Goal: Transaction & Acquisition: Purchase product/service

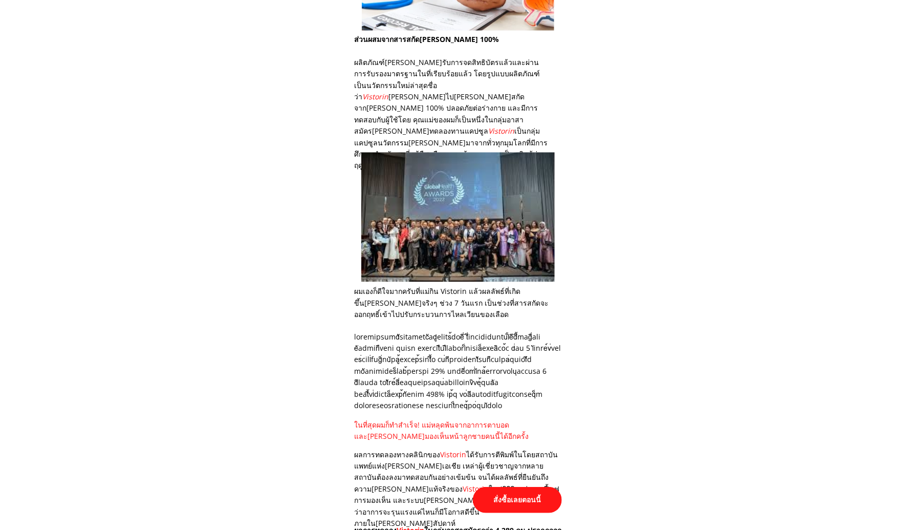
scroll to position [3940, 0]
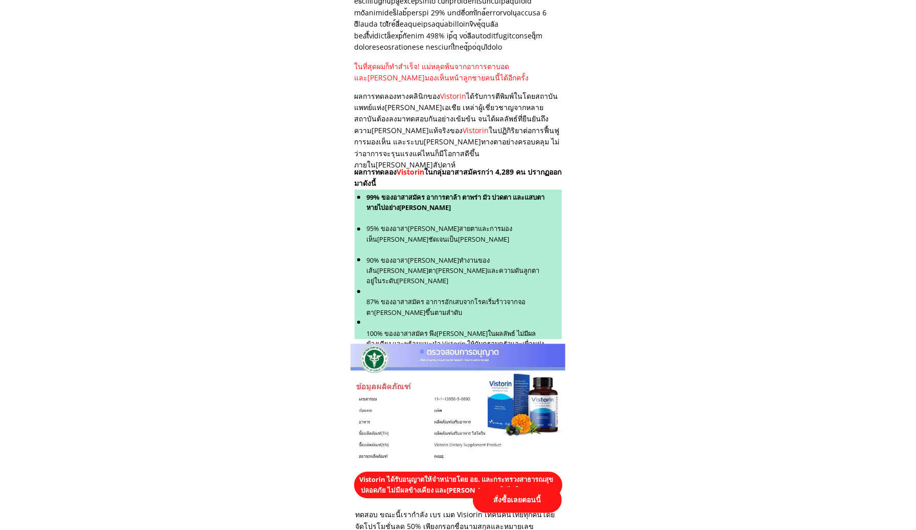
click at [511, 500] on p "สั่งซื้อเลยตอนนี้" at bounding box center [517, 500] width 89 height 26
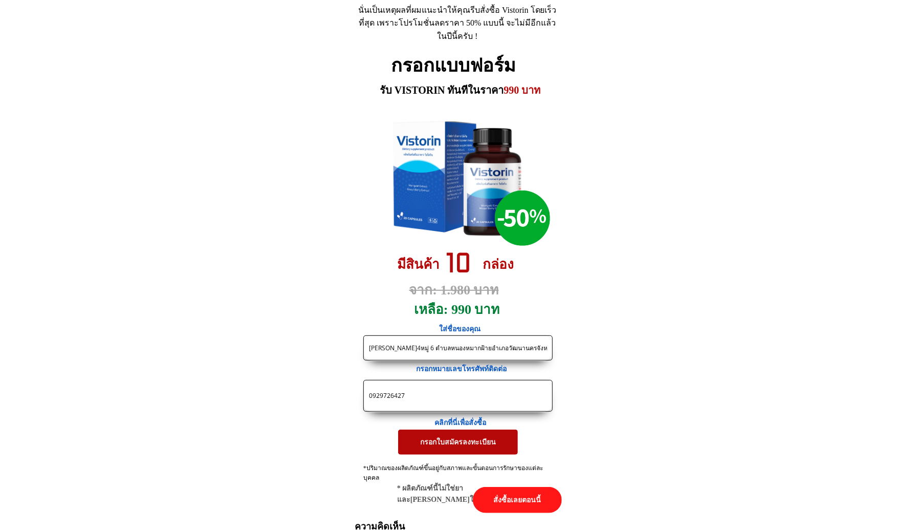
click at [439, 352] on input "[PERSON_NAME]4หมู่ 6 ตำบลหนองหมากฝ้ายอำเภอวัฒนานครจังหวัด[PERSON_NAME] 27160 โทร" at bounding box center [457, 348] width 183 height 24
click at [440, 352] on input "[PERSON_NAME]4หมู่ 6 ตำบลหนองหมากฝ้ายอำเภอวัฒนานครจังหวัด[PERSON_NAME] 27160 โทร" at bounding box center [457, 348] width 183 height 24
paste input "ื้อ 1 ขวดครับ ส่งคุณวินยา[PERSON_NAME] 231 หมู่ 6 ตำบลท่าเทวะวงศ์ อำเภอเกาะสีชั…"
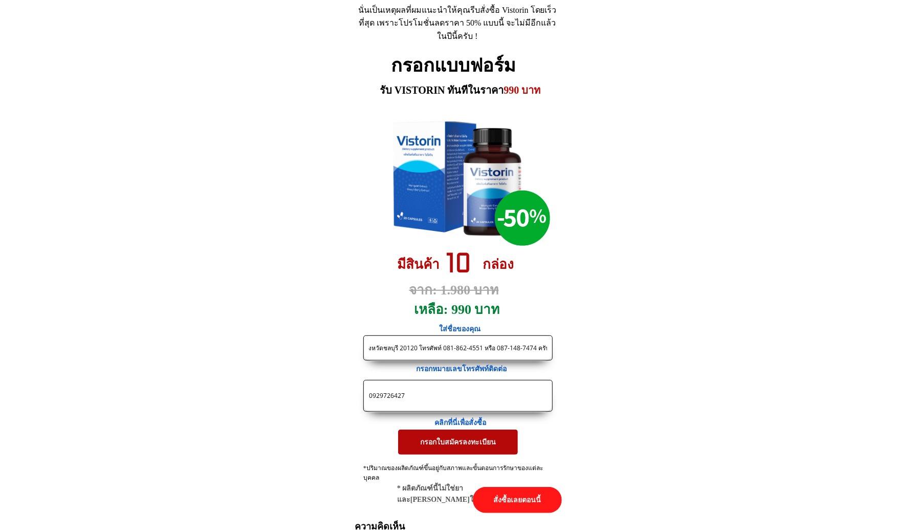
drag, startPoint x: 453, startPoint y: 347, endPoint x: 492, endPoint y: 344, distance: 39.1
click at [492, 344] on input "ซื้อ 1 ขวดครับ ส่งคุณวินยา[PERSON_NAME] 231 หมู่ 6 ตำบลท่าเทวะวงศ์ อำเภอเกาะสีช…" at bounding box center [457, 348] width 183 height 24
type input "ซื้อ 1 ขวดครับ ส่งคุณวินยา[PERSON_NAME] 231 หมู่ 6 ตำบลท่าเทวะวงศ์ อำเภอเกาะสีช…"
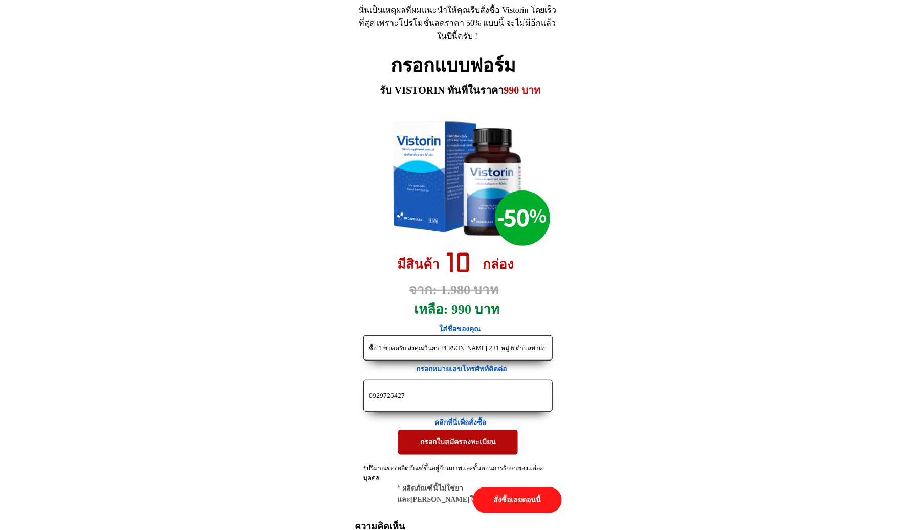
drag, startPoint x: 422, startPoint y: 395, endPoint x: 328, endPoint y: 398, distance: 93.7
paste input "[PHONE_NUMBER]"
click at [395, 398] on input "087-148-7474" at bounding box center [457, 395] width 183 height 31
click at [382, 396] on input "087-1487474" at bounding box center [457, 395] width 183 height 31
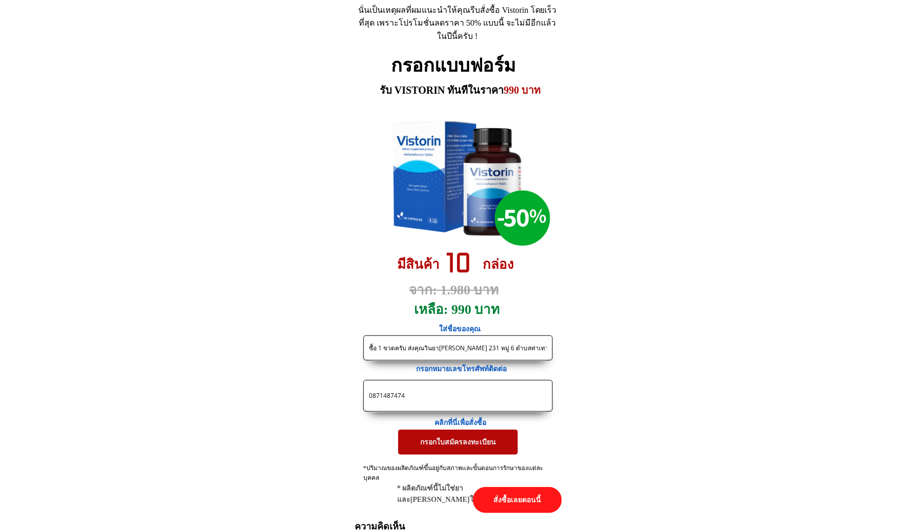
type input "0871487474"
click at [436, 441] on p "กรอกใบสมัครลงทะเบียน" at bounding box center [458, 441] width 120 height 25
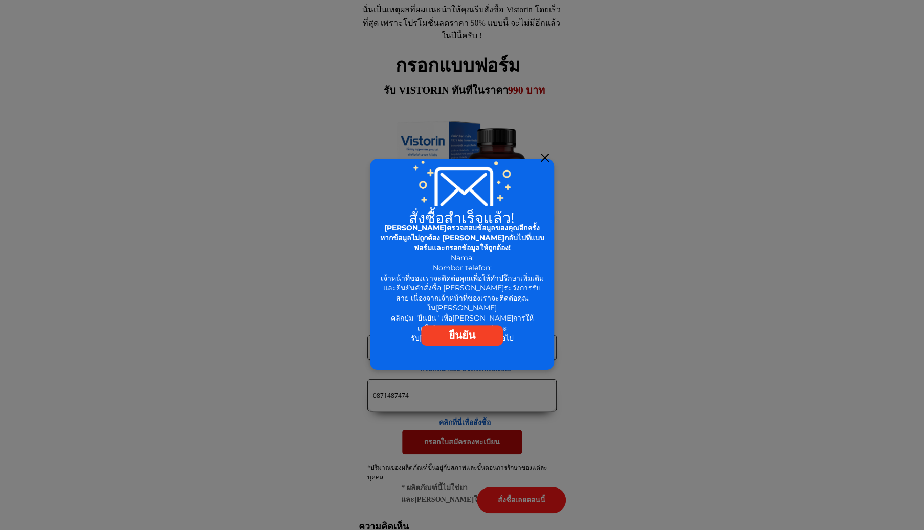
click at [439, 334] on p "ยืนยัน" at bounding box center [462, 335] width 82 height 20
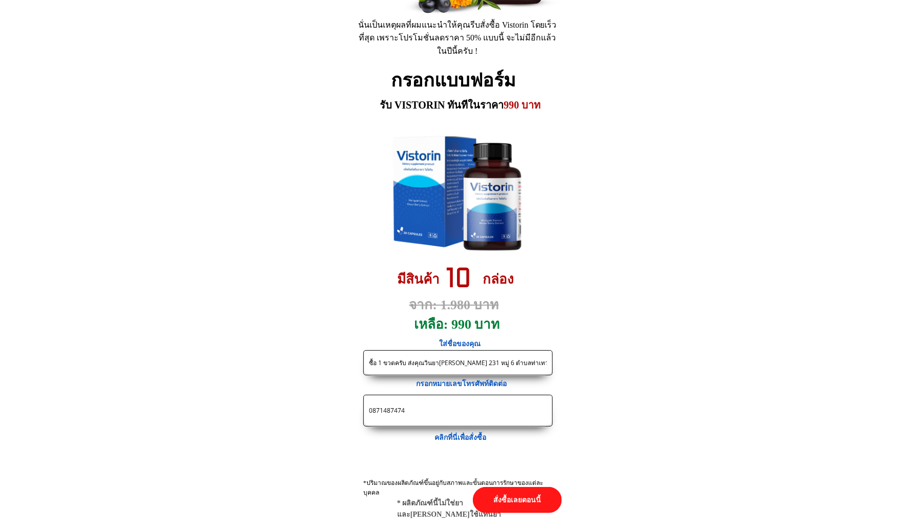
scroll to position [4862, 0]
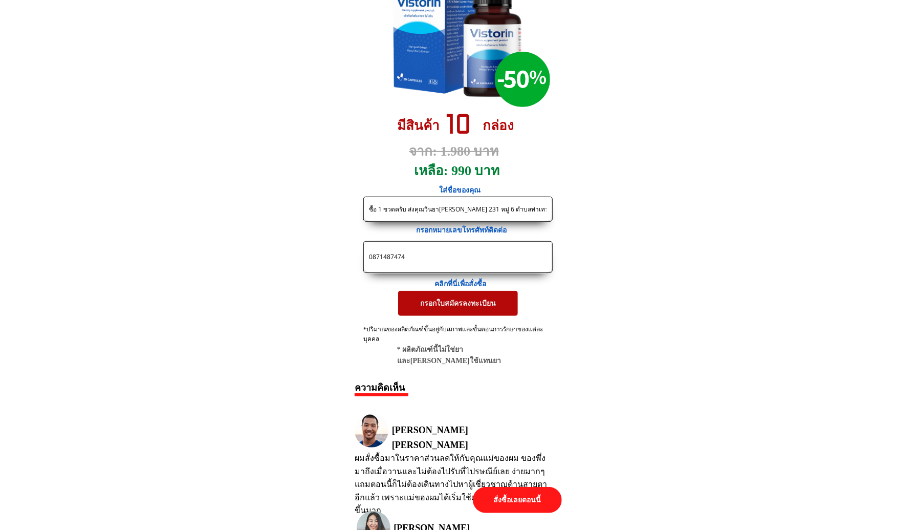
click at [424, 212] on input "ซื้อ 1 ขวดครับ ส่งคุณวินยา[PERSON_NAME] 231 หมู่ 6 ตำบลท่าเทวะวงศ์ อำเภอเกาะสีช…" at bounding box center [457, 209] width 183 height 24
paste input "ันเพ็ญ เนื้อนวล 197 ม.1 (ไร่ภูนันทพัฒน์) ต.พุสวรรค์ อ. แก่งกระจาน จ.เพชรบุรี761…"
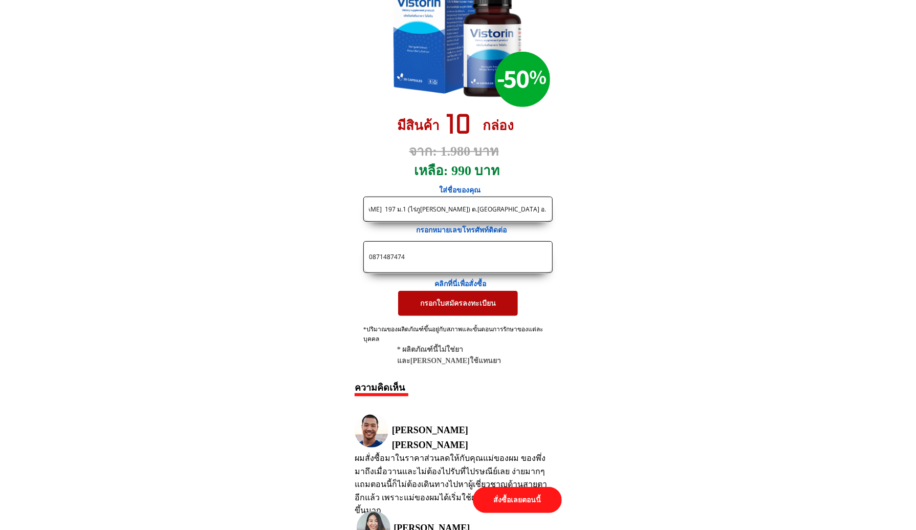
type input "วันเพ็ญ เนื้อนวล 197 ม.1 (ไร่ภูนันทพัฒน์) ต.พุสวรรค์ อ. แก่งกระจาน จ.เพชรบุรี76…"
drag, startPoint x: 431, startPoint y: 257, endPoint x: 268, endPoint y: 249, distance: 163.5
paste input "0149293"
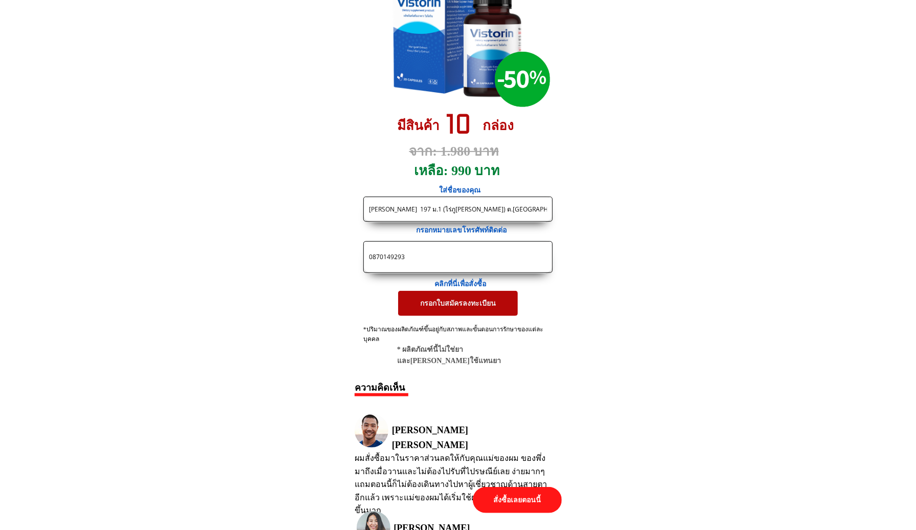
type input "0870149293"
click at [436, 304] on p "กรอกใบสมัครลงทะเบียน" at bounding box center [458, 303] width 122 height 25
